Goal: Task Accomplishment & Management: Use online tool/utility

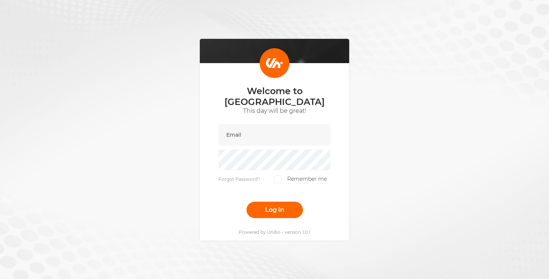
type input "[PERSON_NAME][EMAIL_ADDRESS][DOMAIN_NAME]"
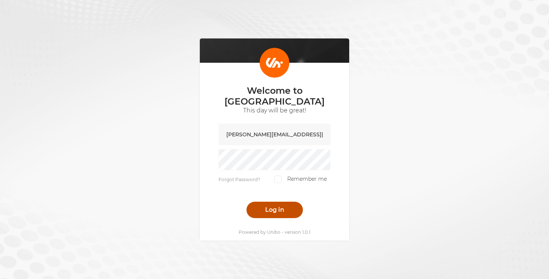
click at [273, 202] on button "Log in" at bounding box center [274, 210] width 56 height 16
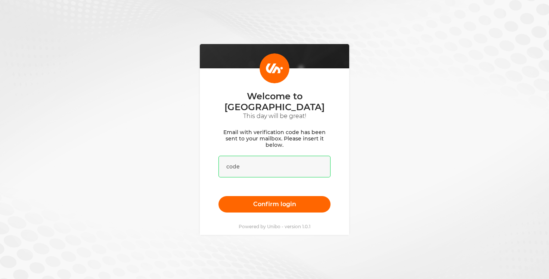
click at [242, 167] on input "text" at bounding box center [274, 167] width 112 height 22
paste input "163710"
type input "163710"
click at [395, 158] on div "Welcome to [GEOGRAPHIC_DATA] This day will be great! Email with verification co…" at bounding box center [274, 139] width 549 height 279
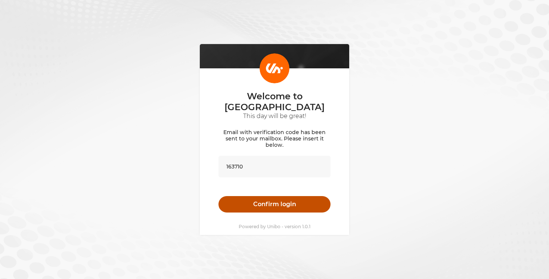
click at [288, 196] on button "Confirm login" at bounding box center [274, 204] width 112 height 16
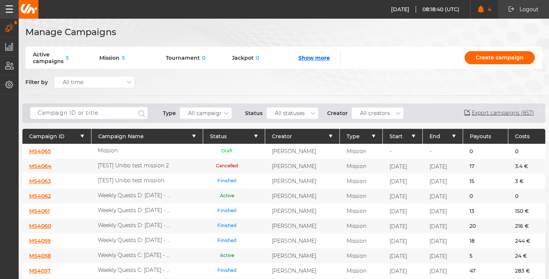
scroll to position [60, 0]
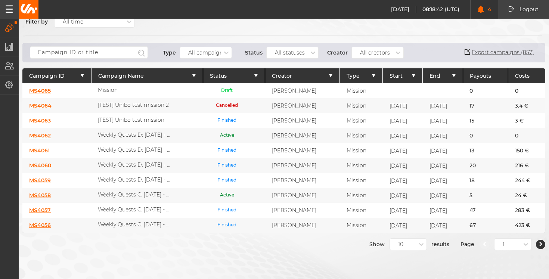
click at [39, 133] on link "MS4062" at bounding box center [40, 135] width 22 height 7
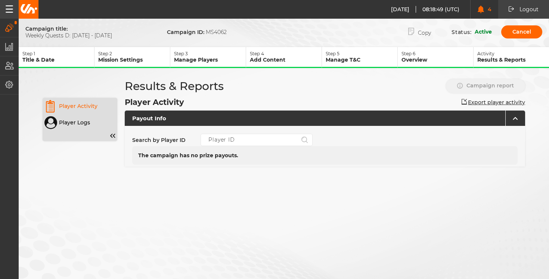
click at [128, 60] on p "Mission Settings" at bounding box center [134, 59] width 72 height 7
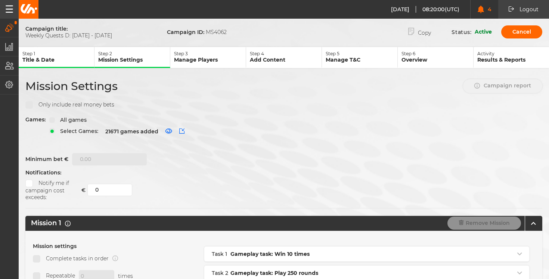
click at [207, 59] on p "Manage Players" at bounding box center [210, 59] width 72 height 7
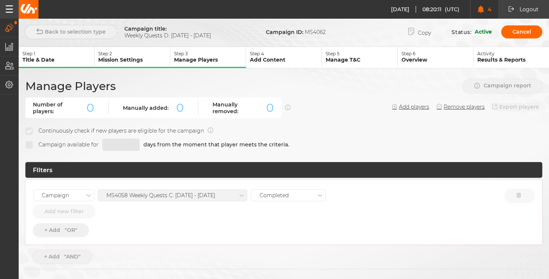
click at [136, 55] on p "Step 2" at bounding box center [134, 54] width 72 height 6
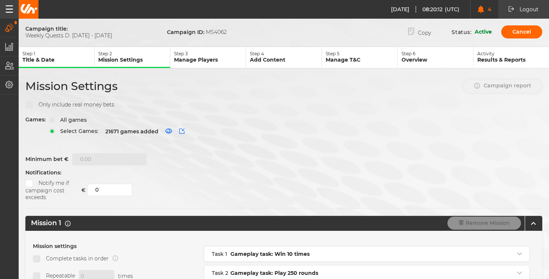
click at [217, 57] on p "Manage Players" at bounding box center [210, 59] width 72 height 7
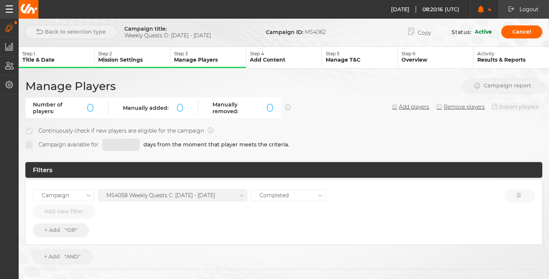
click at [37, 13] on img at bounding box center [29, 8] width 18 height 9
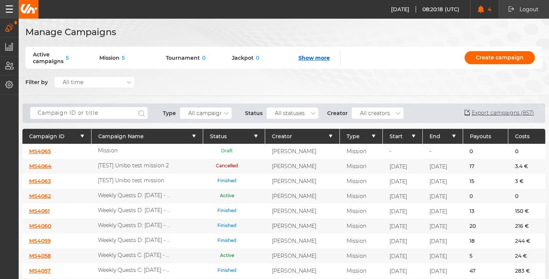
scroll to position [67, 0]
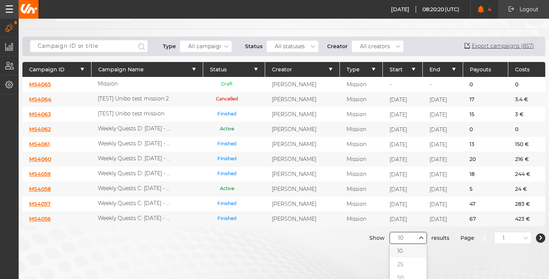
click at [405, 235] on div "10" at bounding box center [408, 238] width 37 height 12
click at [415, 271] on div "50" at bounding box center [408, 277] width 37 height 13
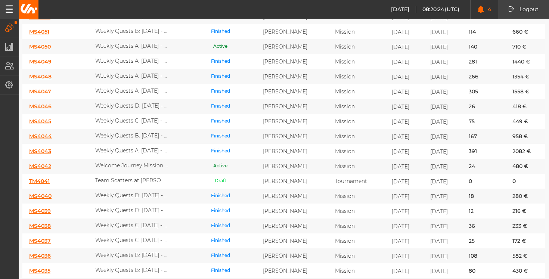
scroll to position [337, 0]
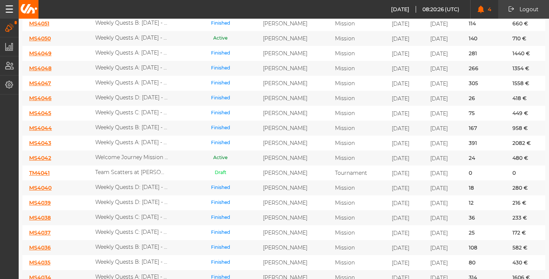
click at [40, 155] on link "MS4042" at bounding box center [40, 158] width 22 height 7
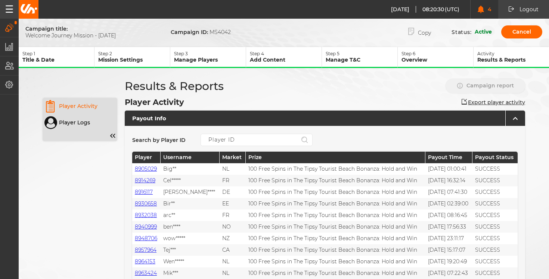
click at [200, 56] on p "Manage Players" at bounding box center [210, 59] width 72 height 7
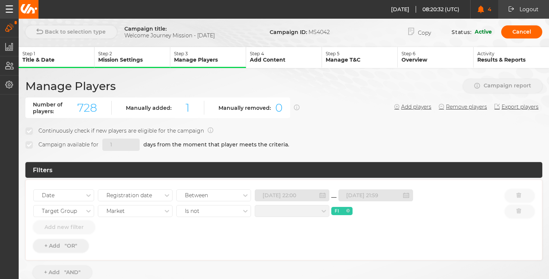
scroll to position [76, 0]
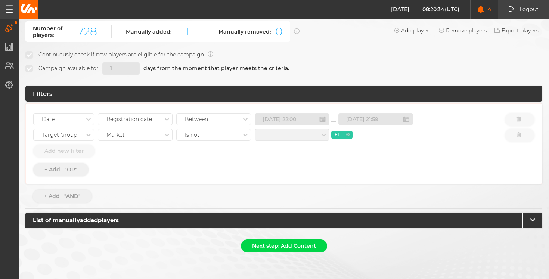
click at [533, 221] on icon "button" at bounding box center [532, 219] width 19 height 15
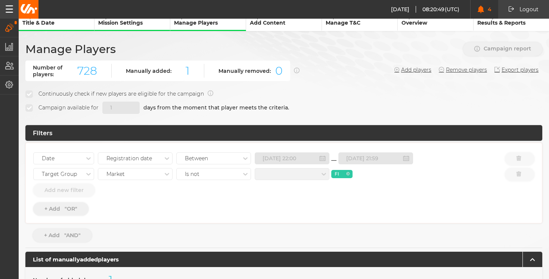
scroll to position [175, 0]
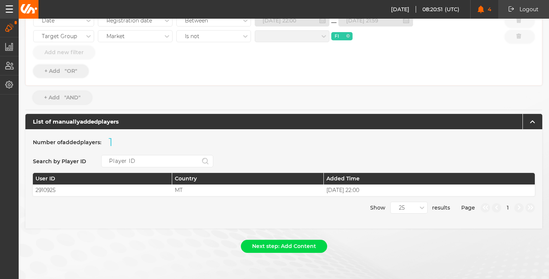
click at [536, 122] on icon "button" at bounding box center [532, 121] width 19 height 15
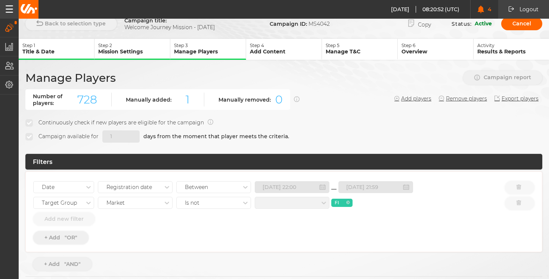
scroll to position [0, 0]
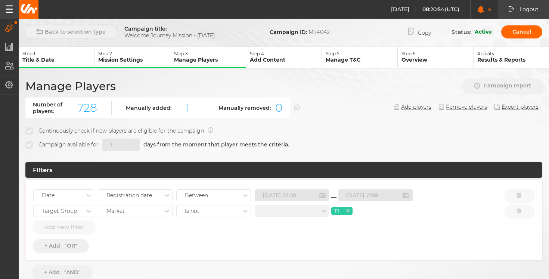
click at [271, 56] on p "Add Content" at bounding box center [286, 59] width 72 height 7
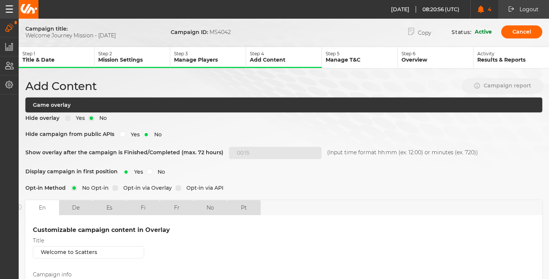
click at [192, 52] on p "Step 3" at bounding box center [210, 54] width 72 height 6
